Goal: Transaction & Acquisition: Register for event/course

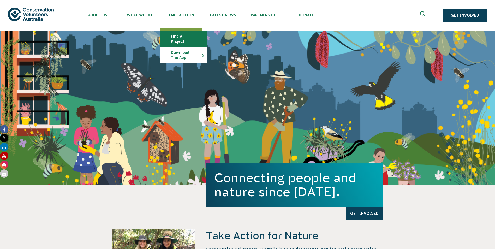
click at [182, 38] on link "Find a project" at bounding box center [183, 39] width 46 height 16
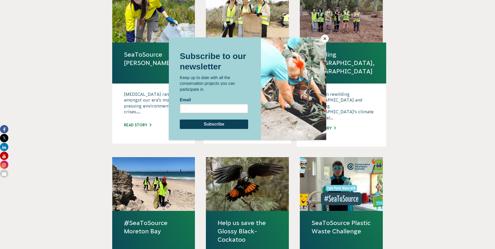
scroll to position [565, 0]
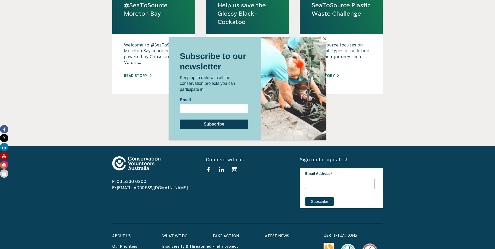
click at [325, 42] on button "Close" at bounding box center [325, 39] width 8 height 8
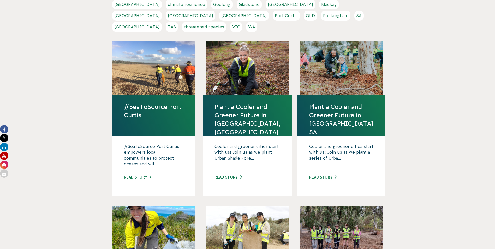
scroll to position [0, 0]
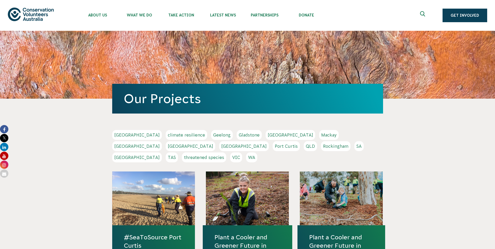
click at [215, 141] on link "NSW" at bounding box center [191, 146] width 50 height 10
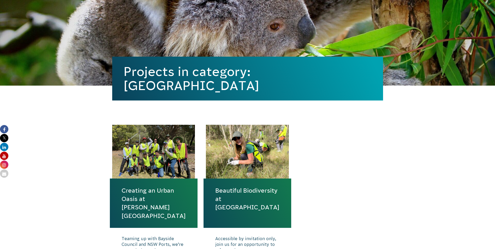
scroll to position [174, 0]
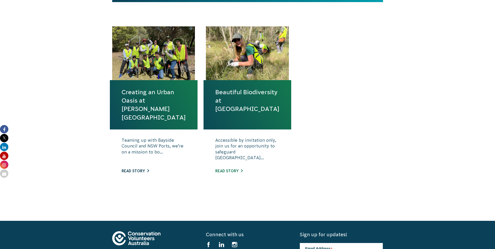
click at [140, 170] on link "Read story" at bounding box center [135, 171] width 27 height 4
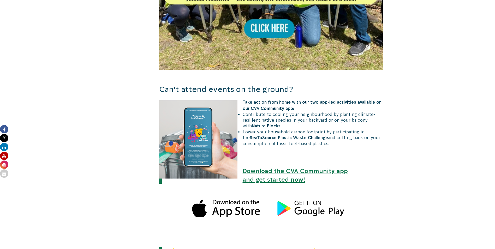
scroll to position [391, 0]
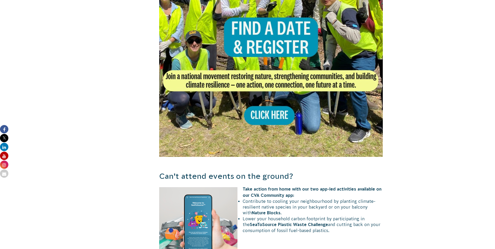
click at [285, 102] on img at bounding box center [271, 45] width 224 height 224
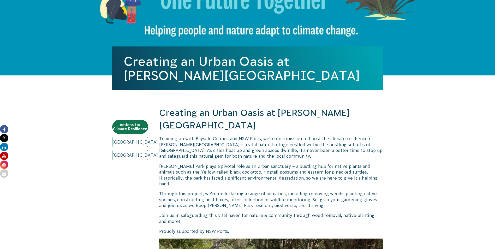
scroll to position [0, 0]
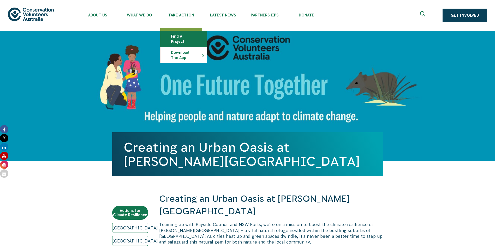
click at [188, 38] on link "Find a project" at bounding box center [183, 39] width 46 height 16
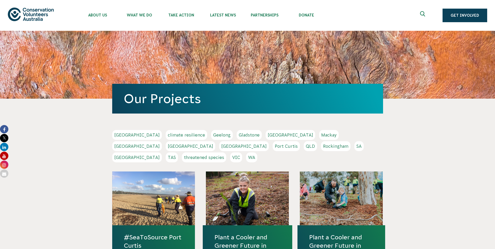
click at [215, 141] on link "[GEOGRAPHIC_DATA]" at bounding box center [191, 146] width 50 height 10
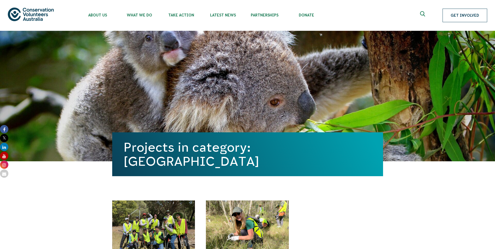
click at [476, 17] on link "Get Involved" at bounding box center [464, 16] width 45 height 14
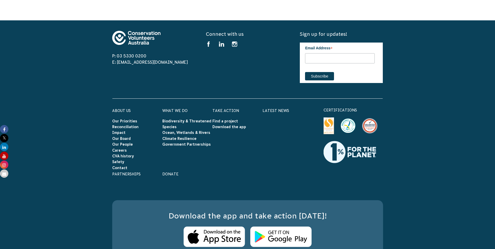
scroll to position [2179, 0]
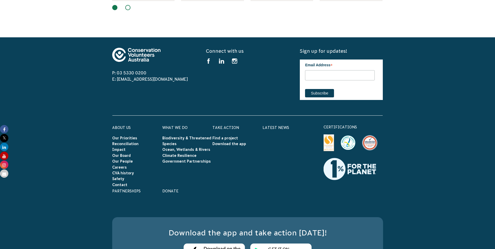
click at [83, 137] on footer "P: 03 5330 0200 E: info@cva.org.au Connect with us Find us on facebook Find us …" at bounding box center [247, 173] width 495 height 272
click at [271, 155] on div "Latest News" at bounding box center [287, 156] width 50 height 64
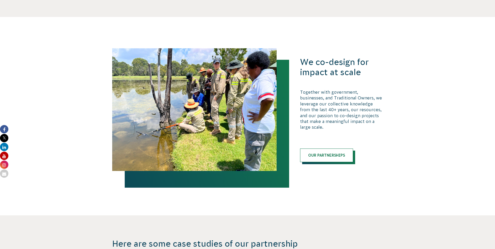
scroll to position [0, 0]
